Goal: Task Accomplishment & Management: Use online tool/utility

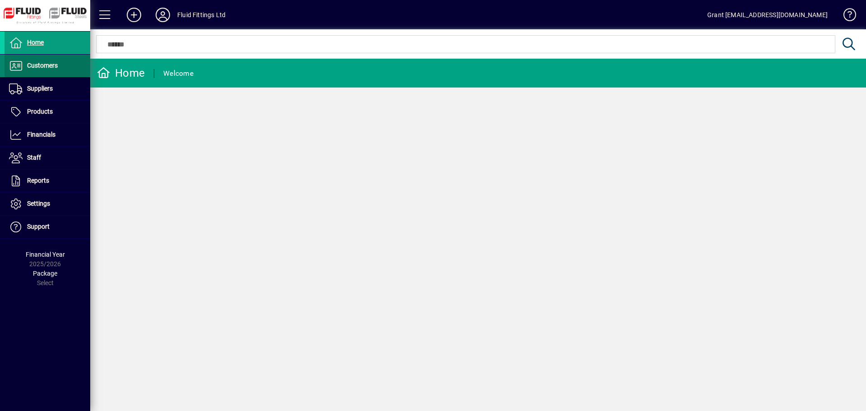
click at [27, 62] on span "Customers" at bounding box center [42, 65] width 31 height 7
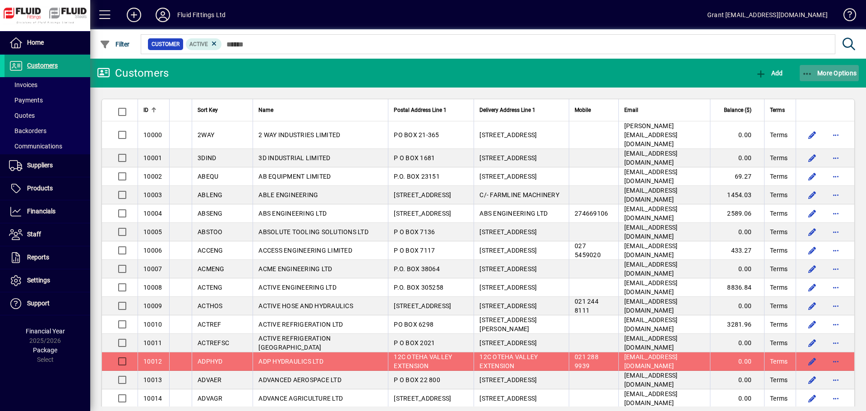
click at [827, 77] on span "button" at bounding box center [830, 73] width 60 height 22
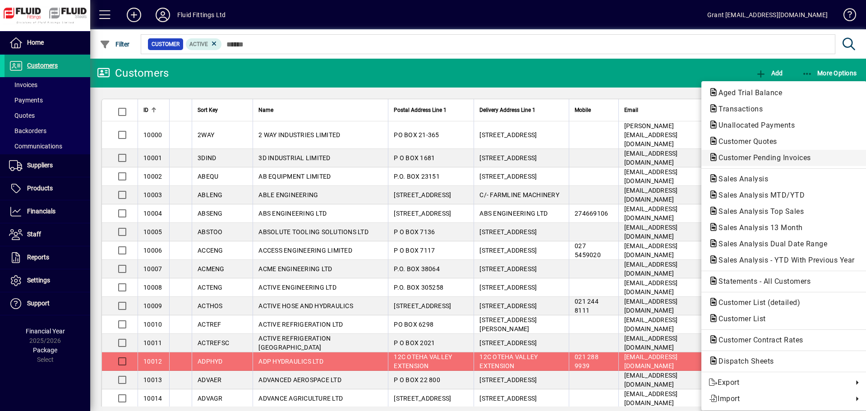
click at [773, 158] on span "Customer Pending Invoices" at bounding box center [762, 157] width 107 height 9
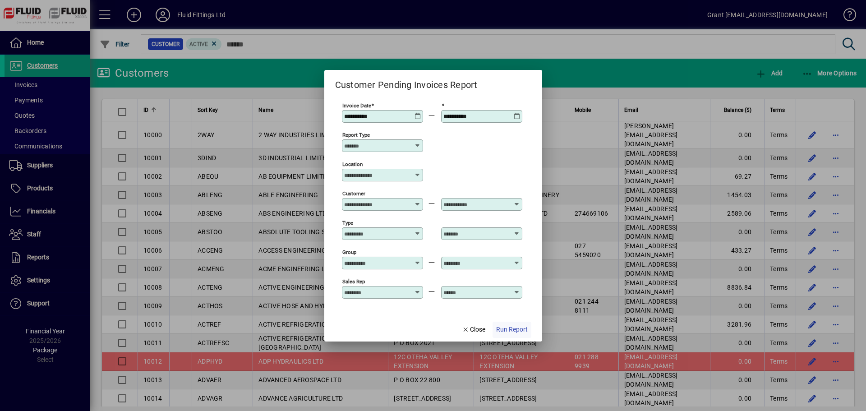
click at [503, 329] on span "Run Report" at bounding box center [512, 329] width 32 height 9
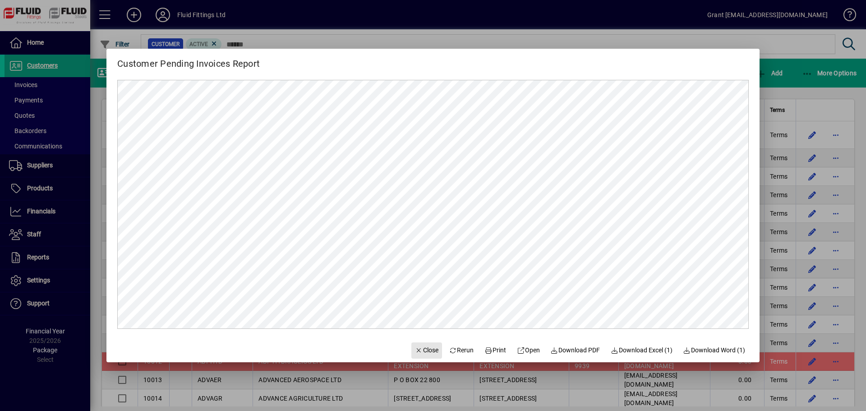
drag, startPoint x: 426, startPoint y: 342, endPoint x: 423, endPoint y: 346, distance: 5.1
click at [426, 344] on span "button" at bounding box center [426, 351] width 31 height 22
